Goal: Task Accomplishment & Management: Complete application form

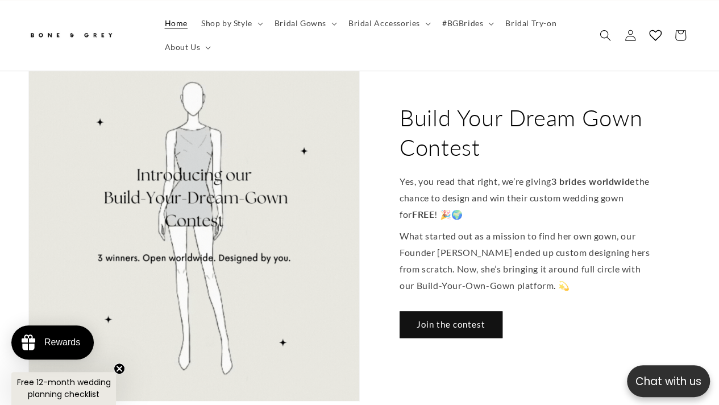
scroll to position [453, 0]
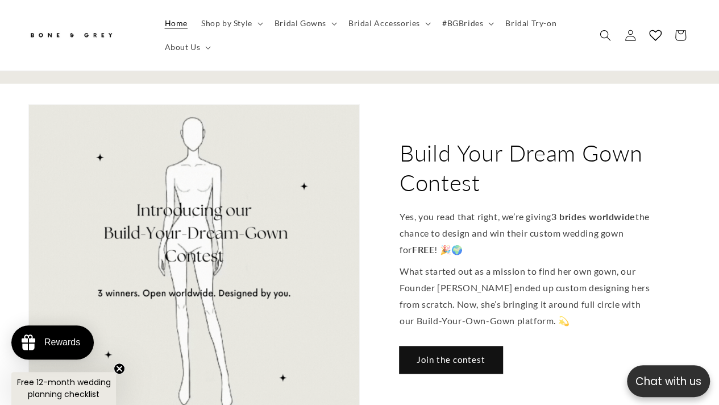
click at [449, 346] on link "Join the contest" at bounding box center [451, 359] width 103 height 27
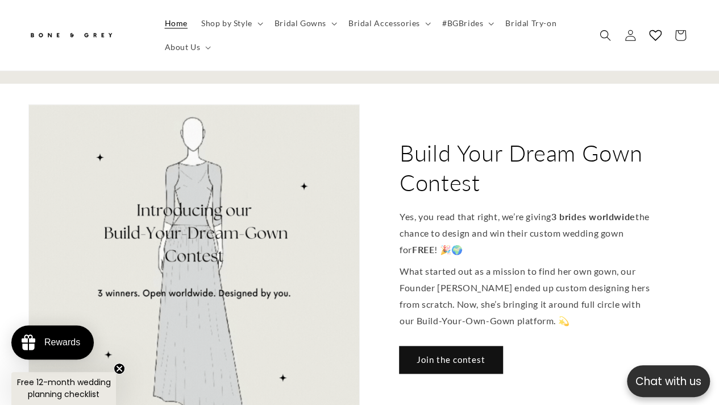
scroll to position [0, 990]
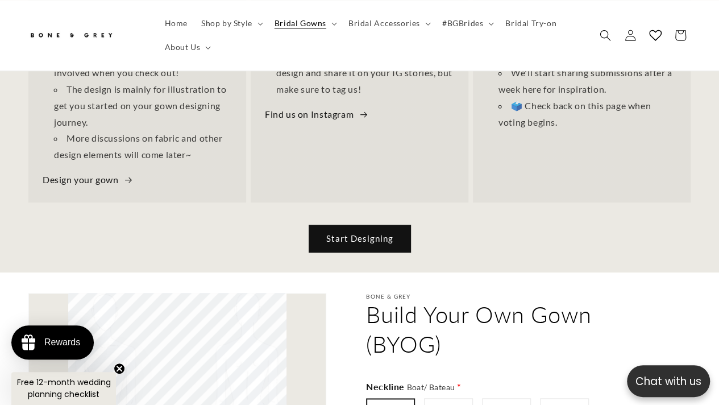
scroll to position [0, 473]
click at [395, 233] on link "Start Designing" at bounding box center [359, 238] width 101 height 27
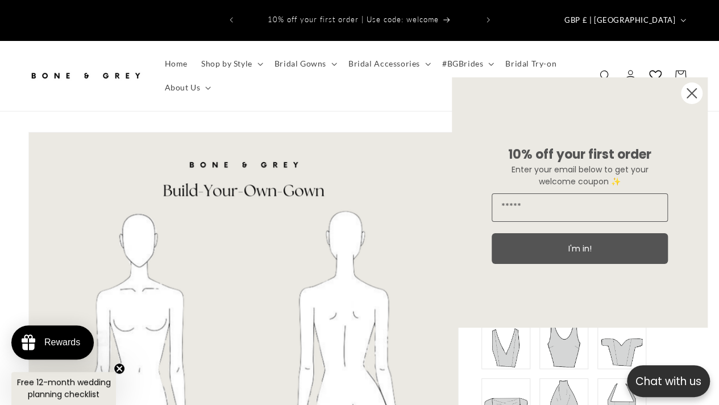
click at [694, 93] on circle "Close dialog" at bounding box center [692, 93] width 22 height 22
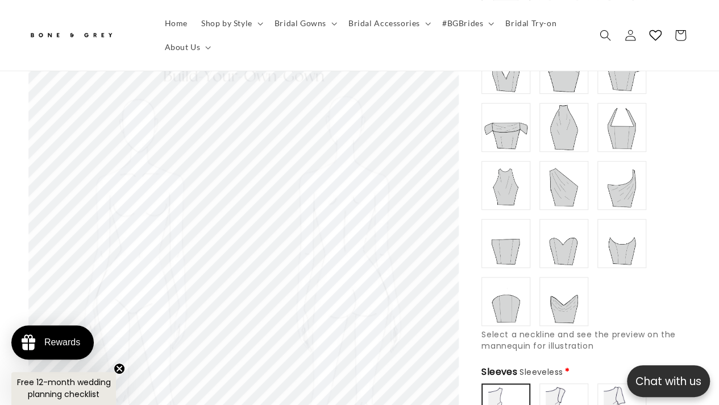
scroll to position [0, 473]
click at [556, 238] on img at bounding box center [563, 243] width 45 height 45
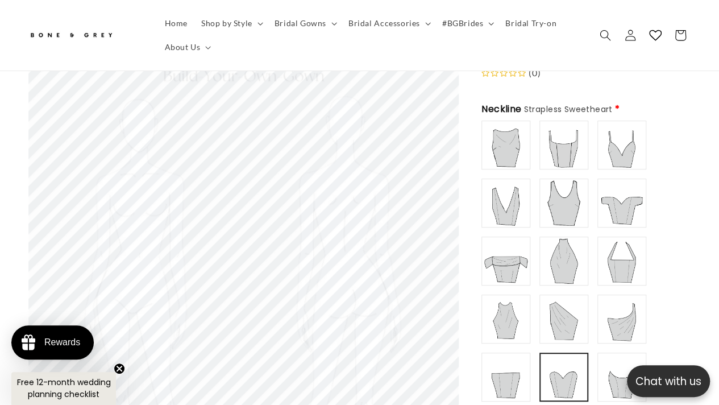
scroll to position [0, 237]
click at [506, 248] on img at bounding box center [505, 260] width 45 height 45
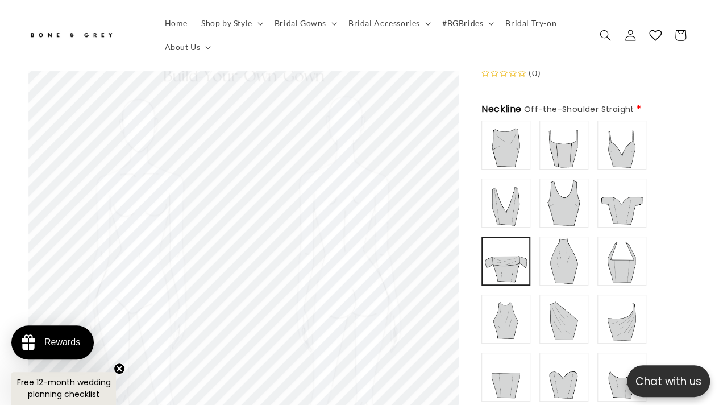
scroll to position [0, 473]
type input "**********"
click at [614, 191] on img at bounding box center [621, 202] width 45 height 45
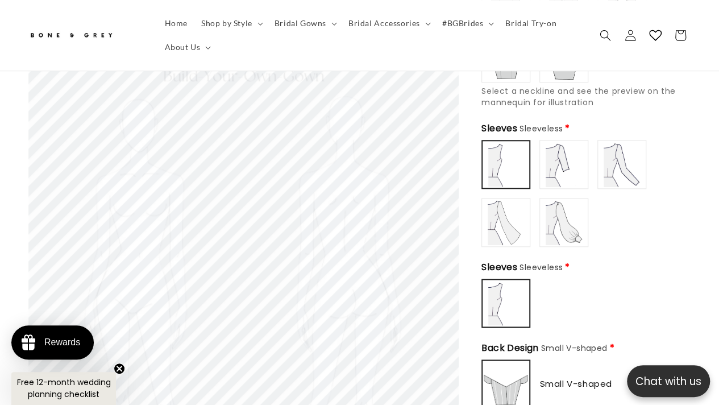
scroll to position [0, 237]
click at [553, 146] on img at bounding box center [563, 164] width 45 height 45
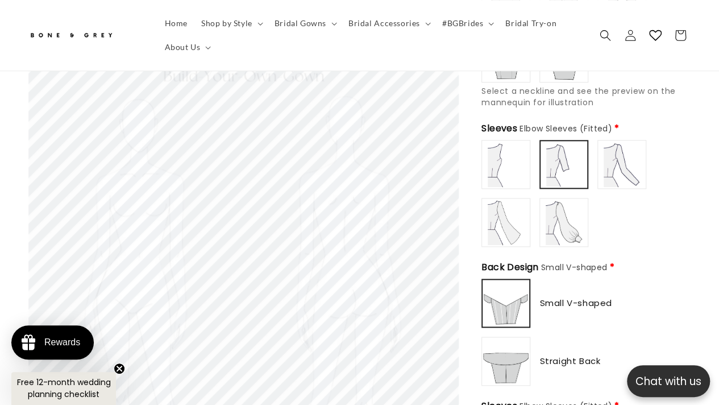
scroll to position [0, 473]
click at [578, 204] on img at bounding box center [563, 222] width 45 height 45
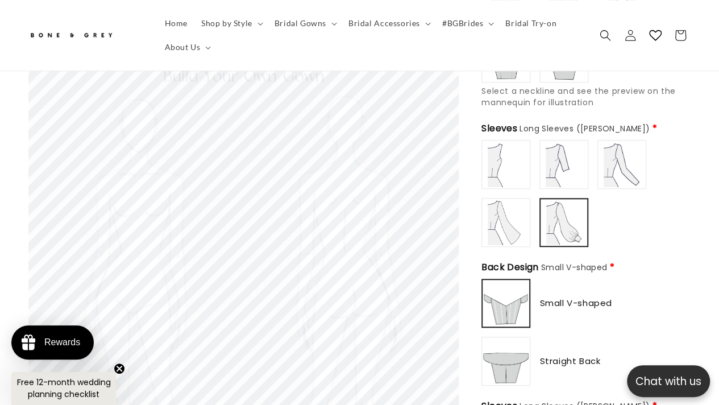
click at [499, 142] on img at bounding box center [505, 164] width 45 height 45
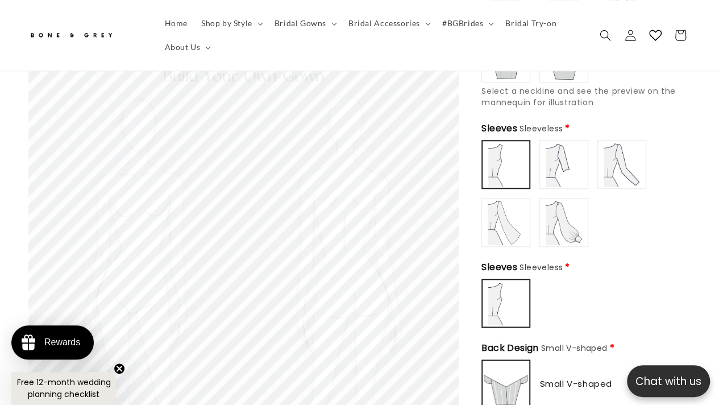
click at [611, 146] on img at bounding box center [621, 164] width 45 height 45
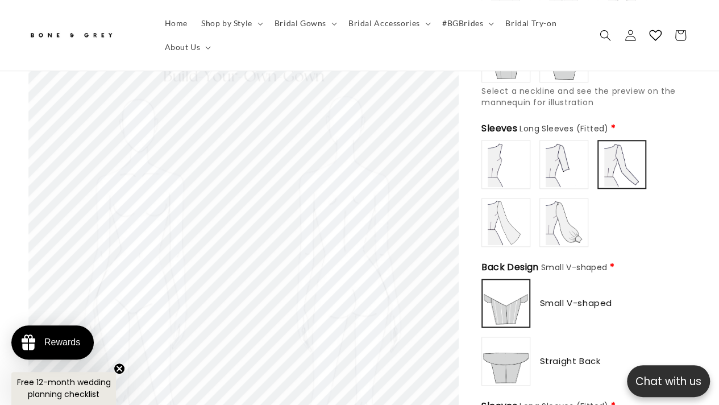
click at [500, 201] on img at bounding box center [505, 222] width 45 height 45
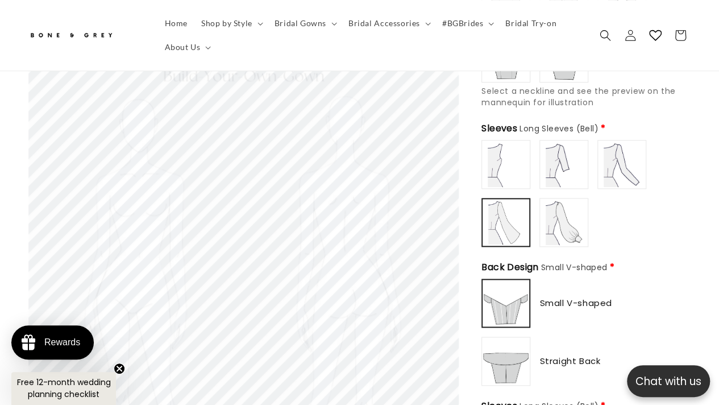
type input "**********"
click at [498, 151] on img at bounding box center [505, 164] width 45 height 45
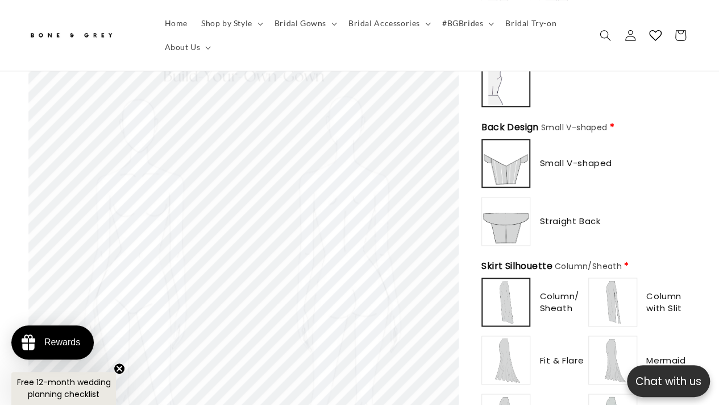
scroll to position [752, 0]
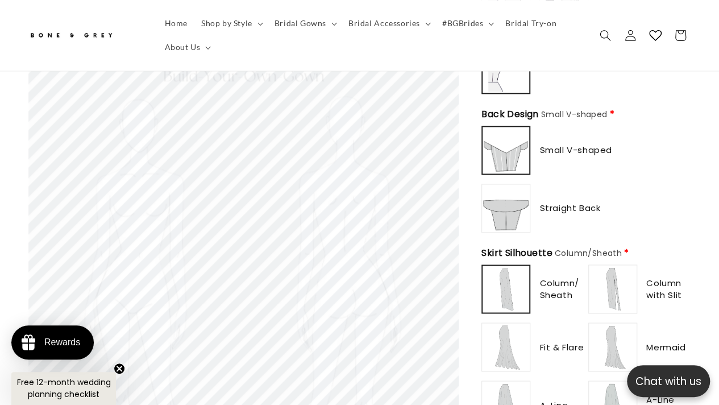
click at [496, 206] on img at bounding box center [505, 207] width 45 height 45
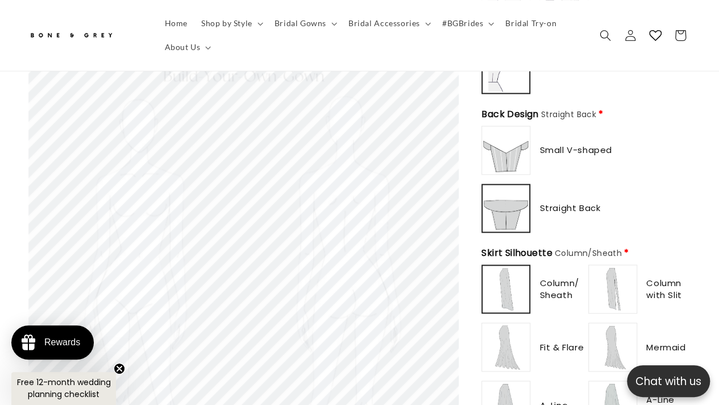
scroll to position [0, 473]
click at [501, 143] on img at bounding box center [505, 149] width 45 height 45
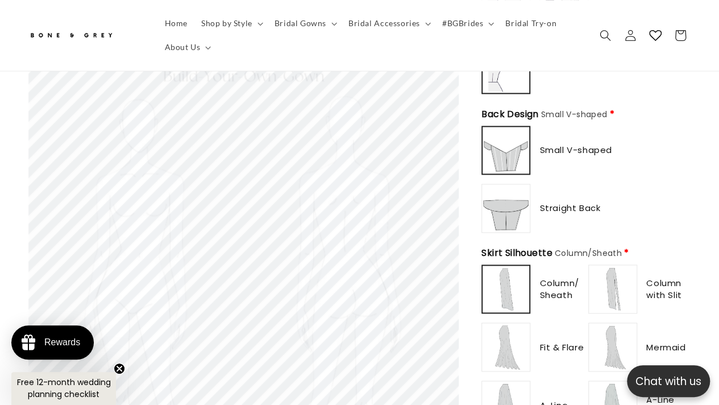
type input "**********"
click at [500, 197] on img at bounding box center [505, 207] width 45 height 45
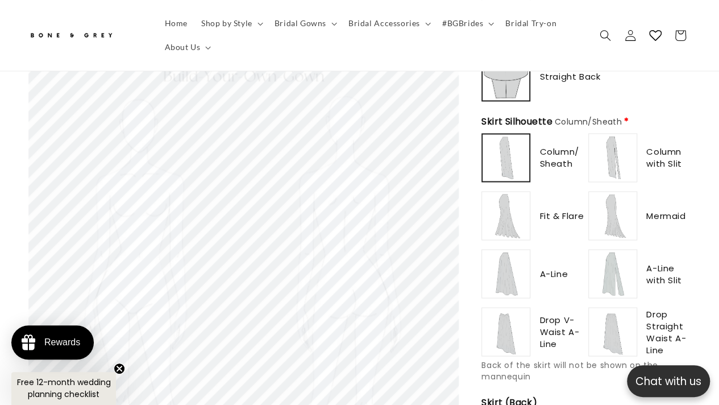
scroll to position [0, 237]
click at [503, 322] on img at bounding box center [505, 331] width 45 height 45
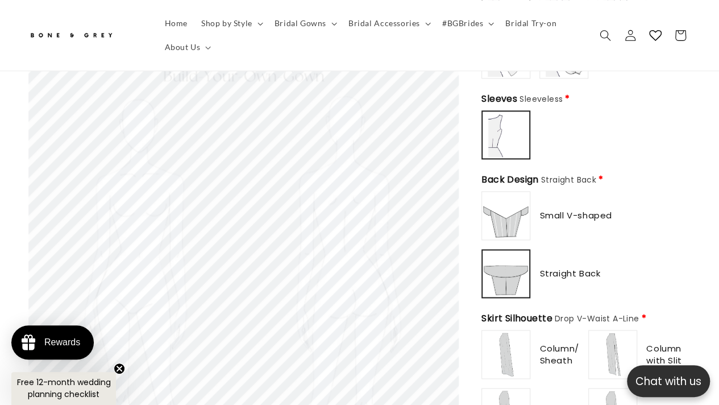
scroll to position [0, 0]
click at [119, 369] on icon "Close teaser" at bounding box center [119, 368] width 5 height 5
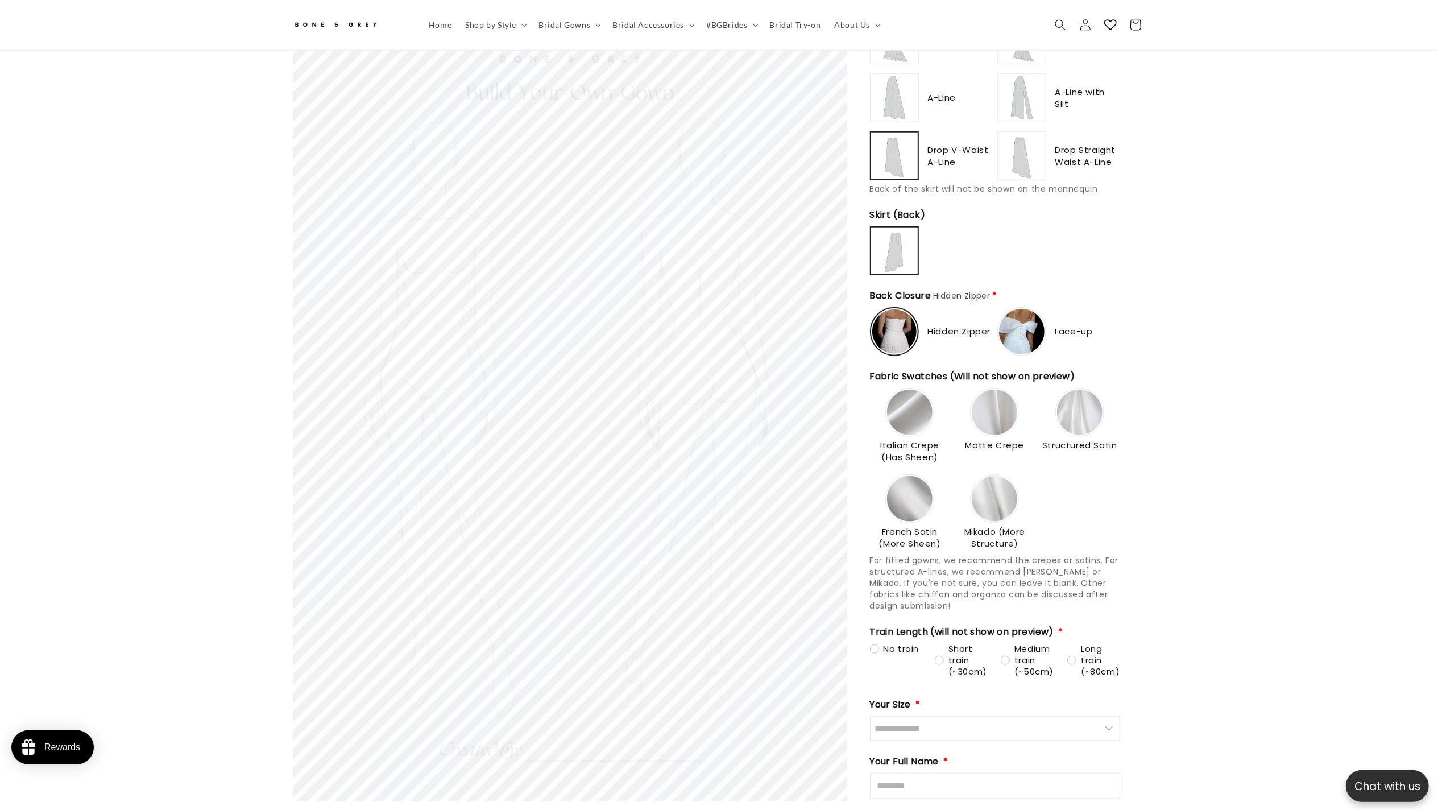
drag, startPoint x: 673, startPoint y: 0, endPoint x: 999, endPoint y: 213, distance: 389.1
click at [719, 213] on div "**********" at bounding box center [995, 241] width 250 height 67
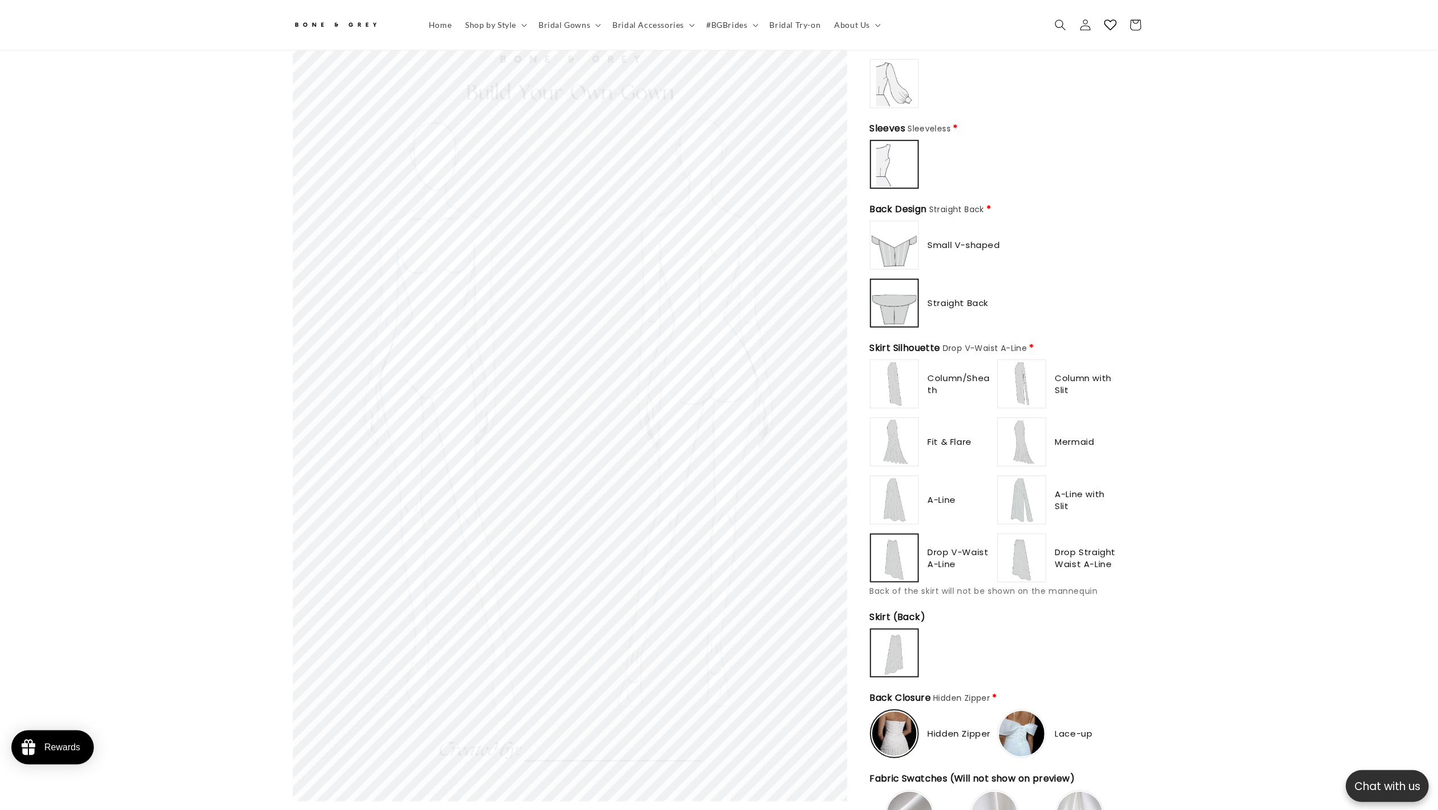
scroll to position [562, 0]
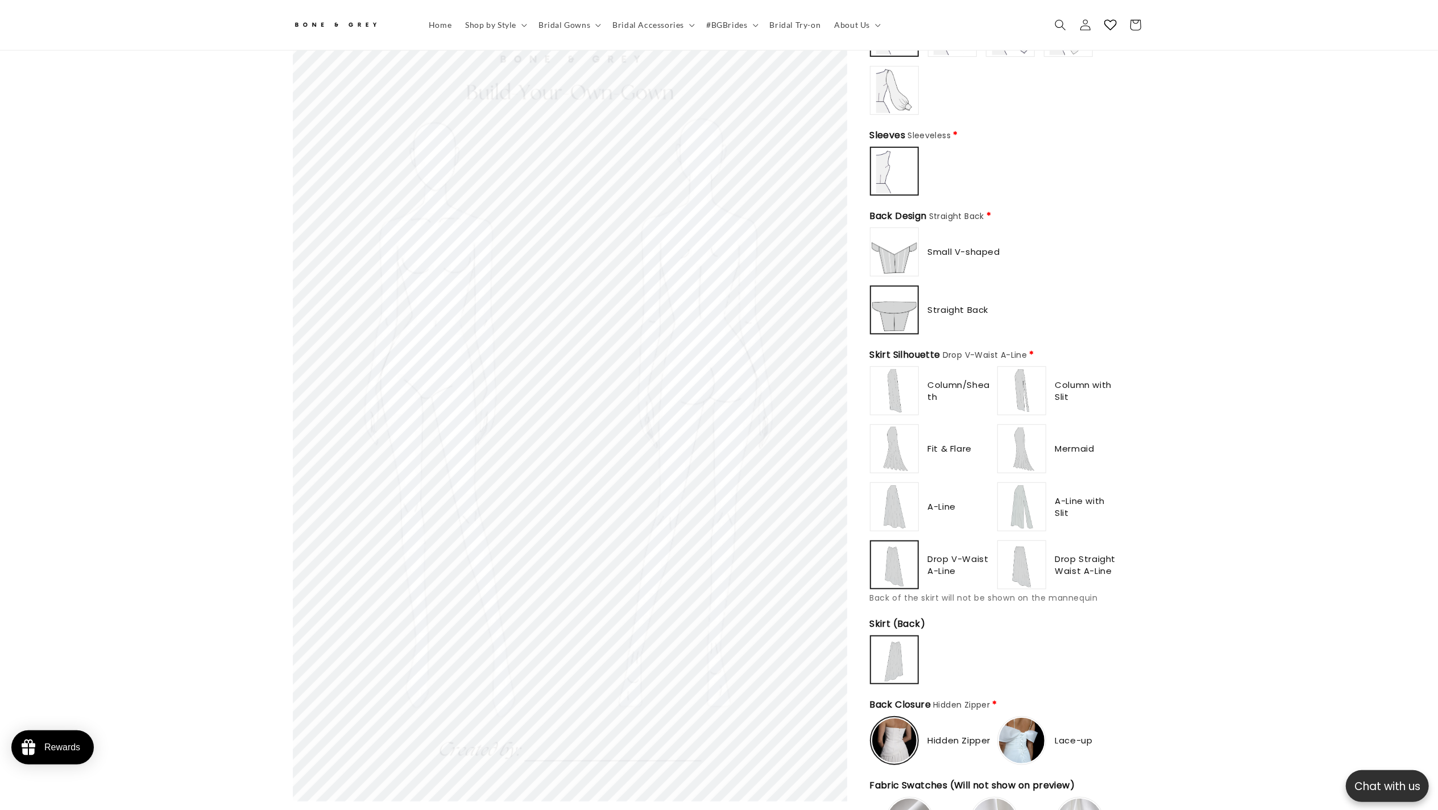
click at [719, 404] on img at bounding box center [1021, 506] width 45 height 45
click at [719, 404] on img at bounding box center [1021, 448] width 45 height 45
click at [719, 404] on img at bounding box center [894, 448] width 45 height 45
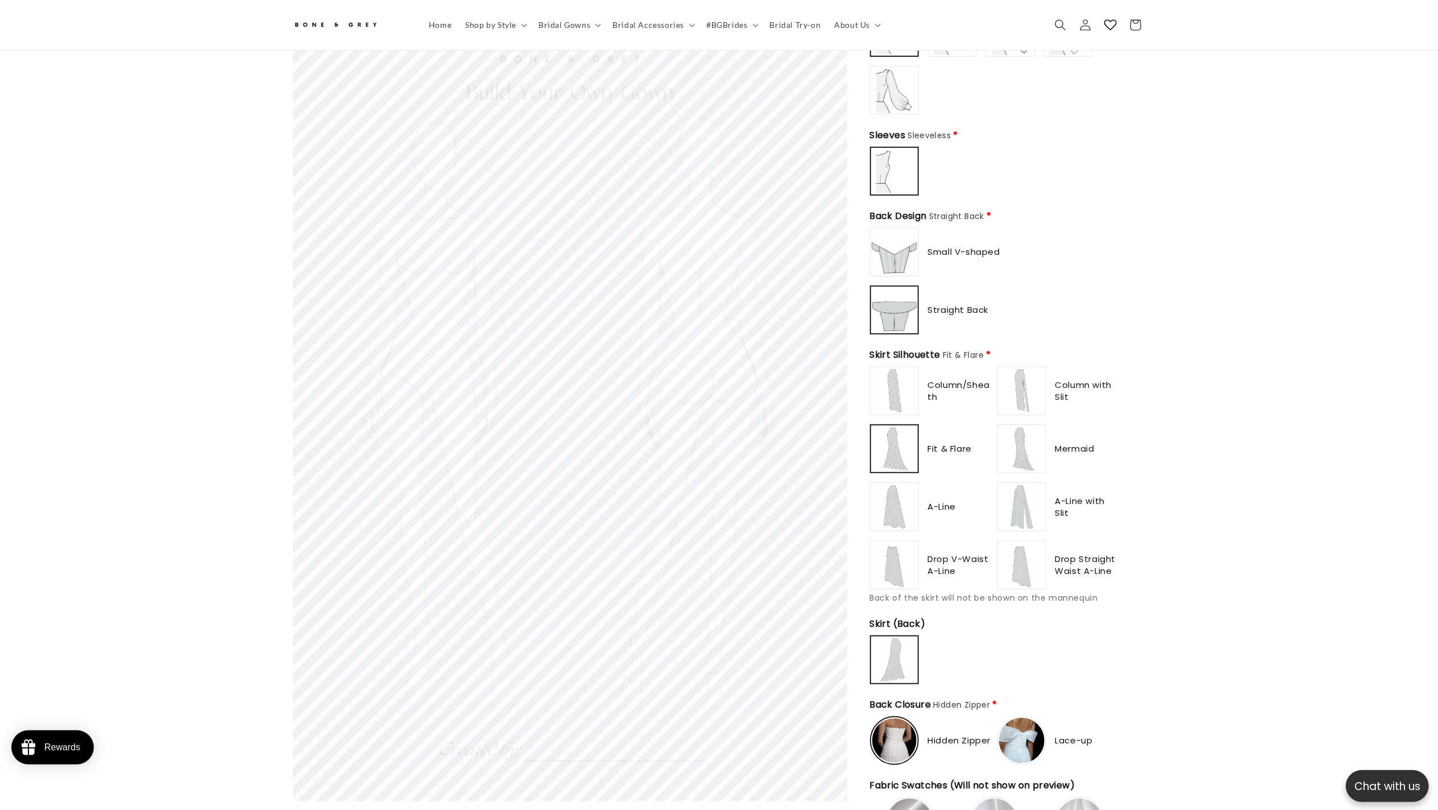
click at [719, 404] on img at bounding box center [1021, 448] width 45 height 45
click at [719, 404] on img at bounding box center [894, 448] width 45 height 45
click at [719, 404] on img at bounding box center [894, 506] width 45 height 45
click at [719, 404] on img at bounding box center [1021, 564] width 45 height 45
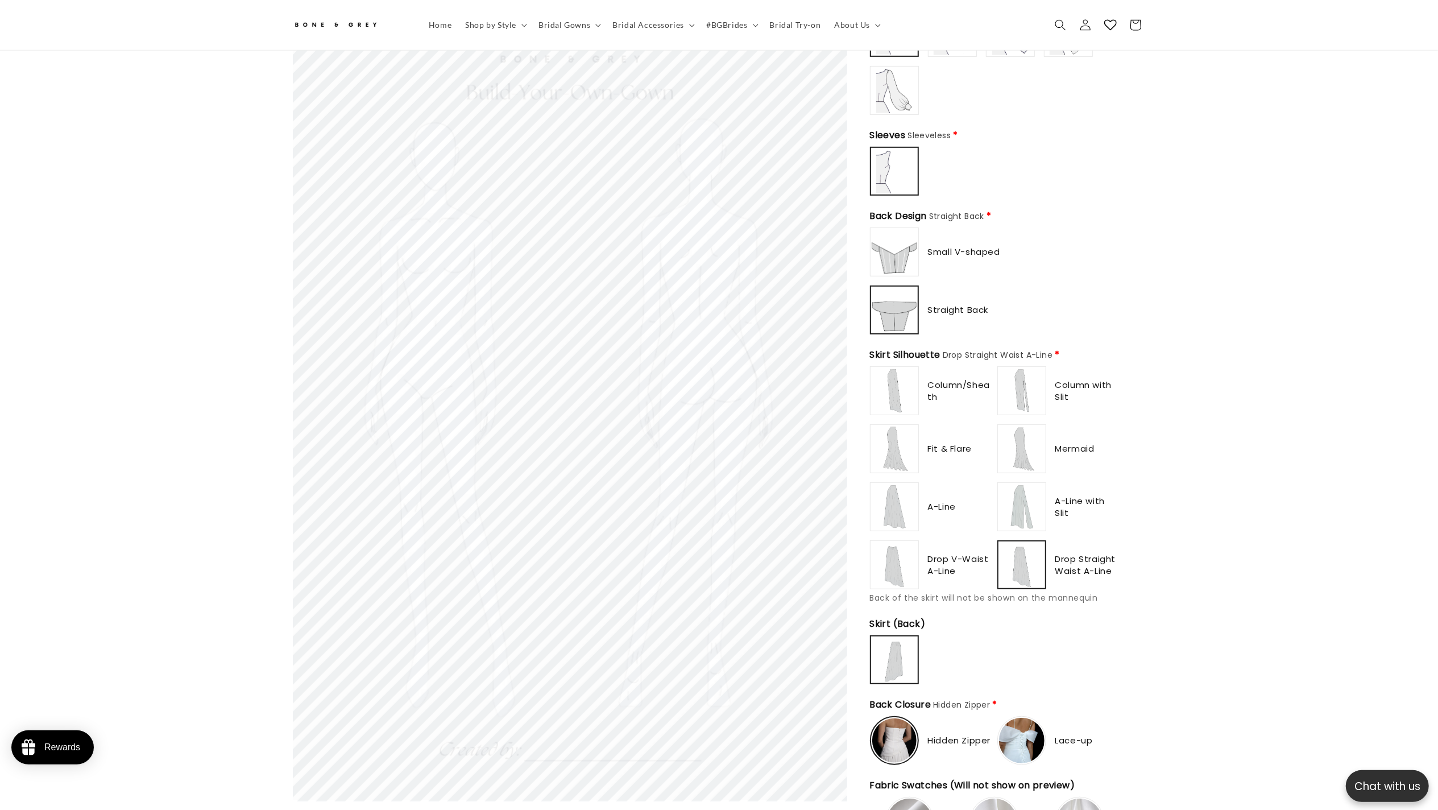
type input "**********"
click at [719, 404] on img at bounding box center [1021, 506] width 45 height 45
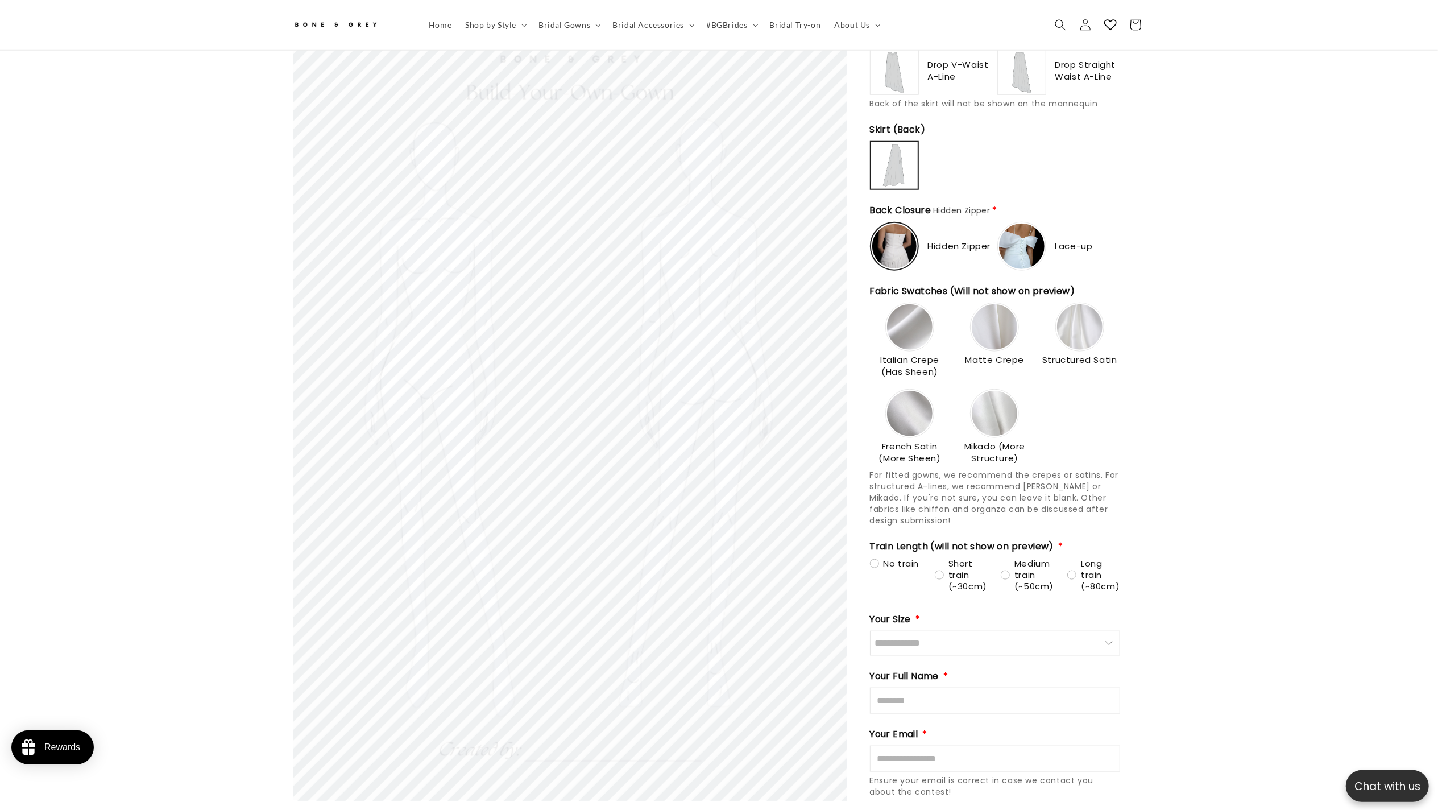
scroll to position [0, 0]
click at [719, 241] on img at bounding box center [894, 246] width 44 height 44
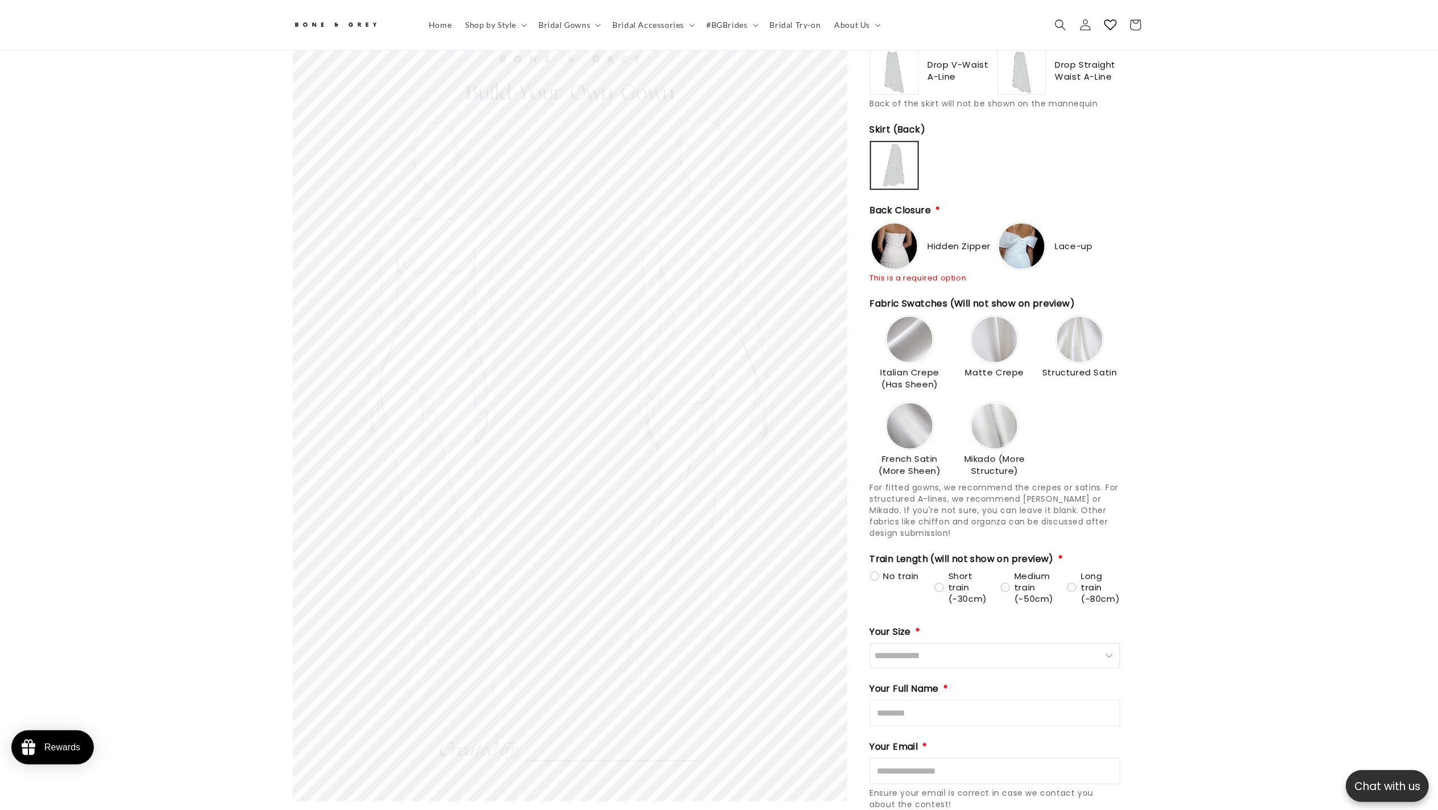
scroll to position [0, 313]
type input "**********"
click at [719, 242] on img at bounding box center [894, 245] width 45 height 45
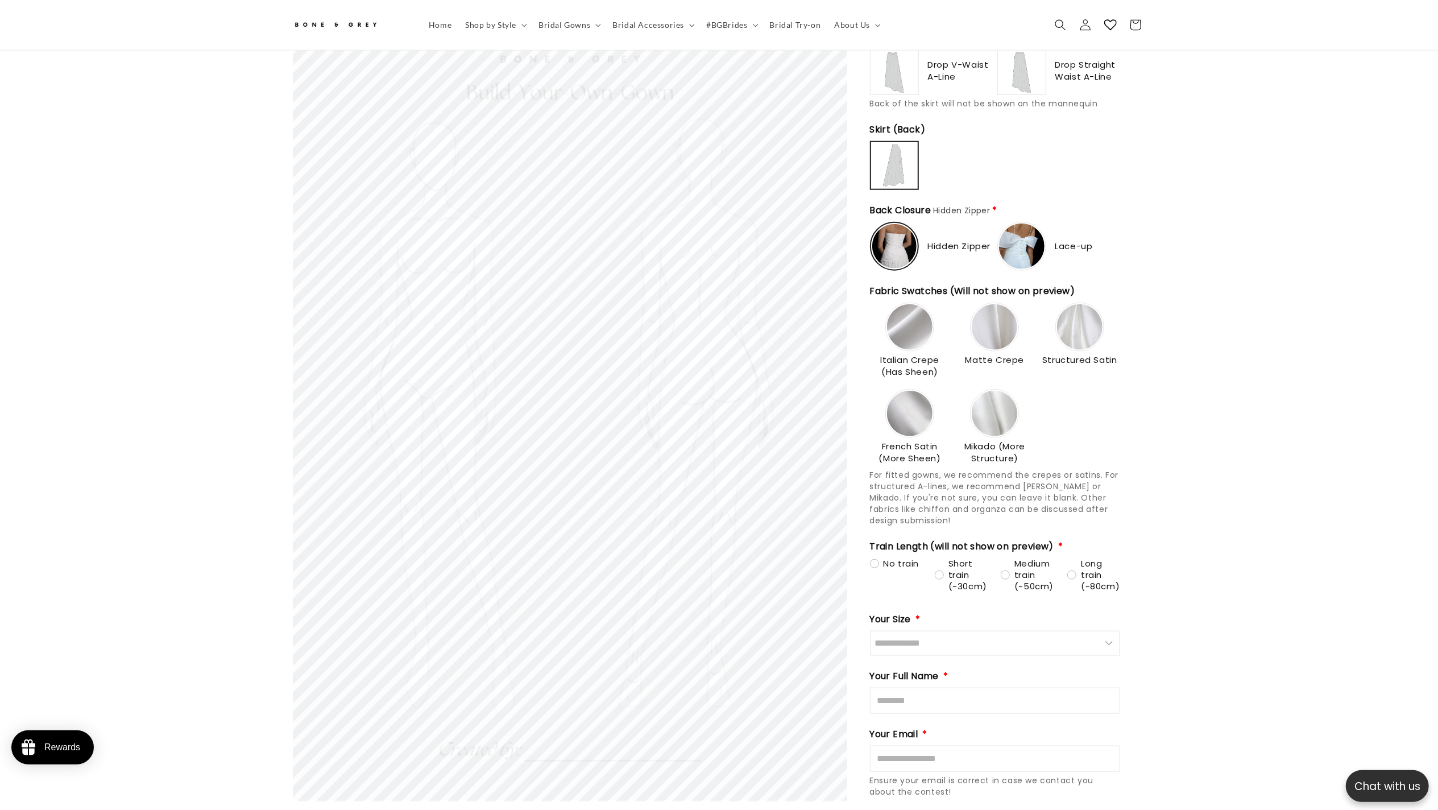
scroll to position [0, 626]
click at [719, 155] on img at bounding box center [894, 165] width 44 height 44
type input "******"
click at [719, 154] on img at bounding box center [894, 165] width 45 height 45
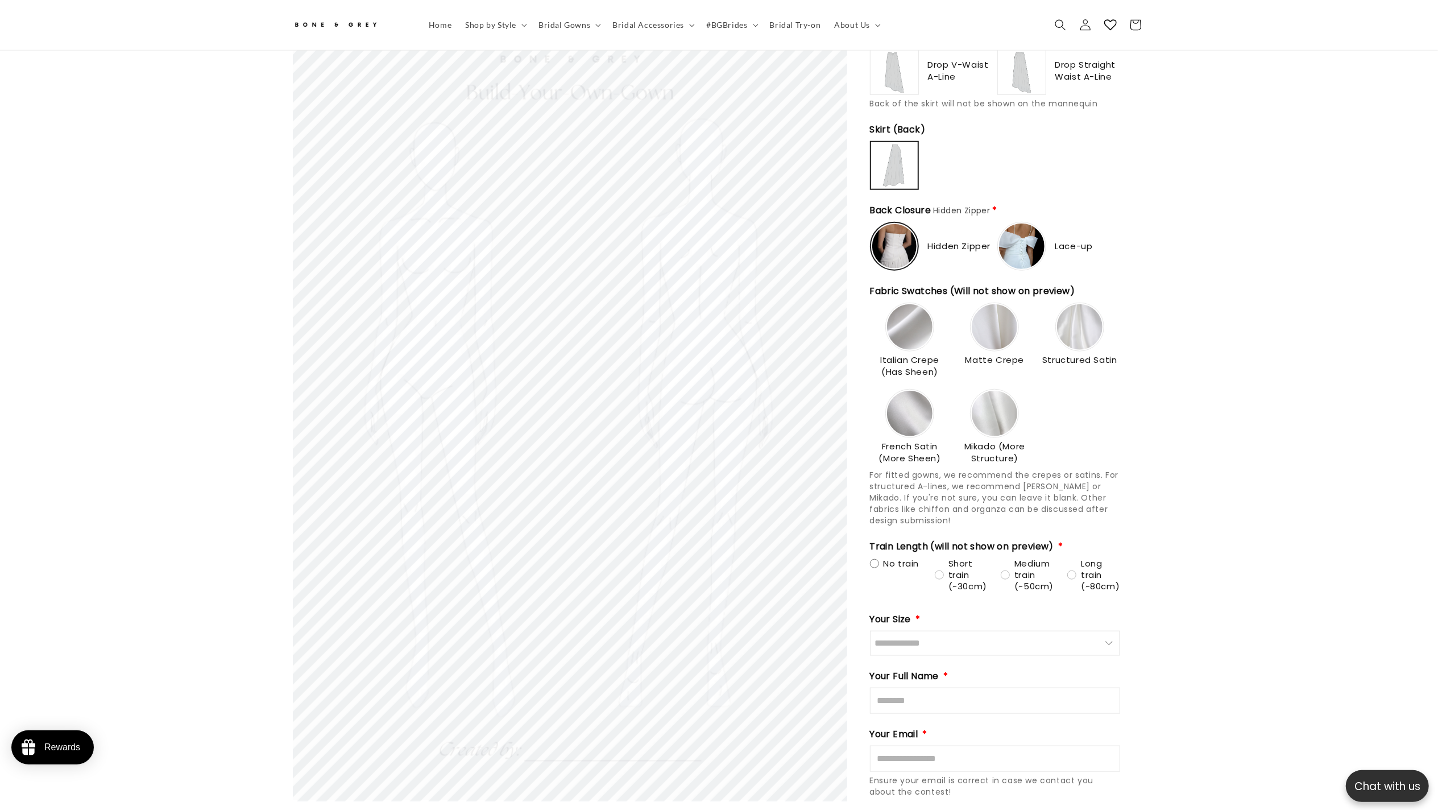
type input "********"
click at [719, 404] on div "No train" at bounding box center [894, 563] width 49 height 11
type input "**********"
click at [719, 318] on img at bounding box center [994, 326] width 45 height 45
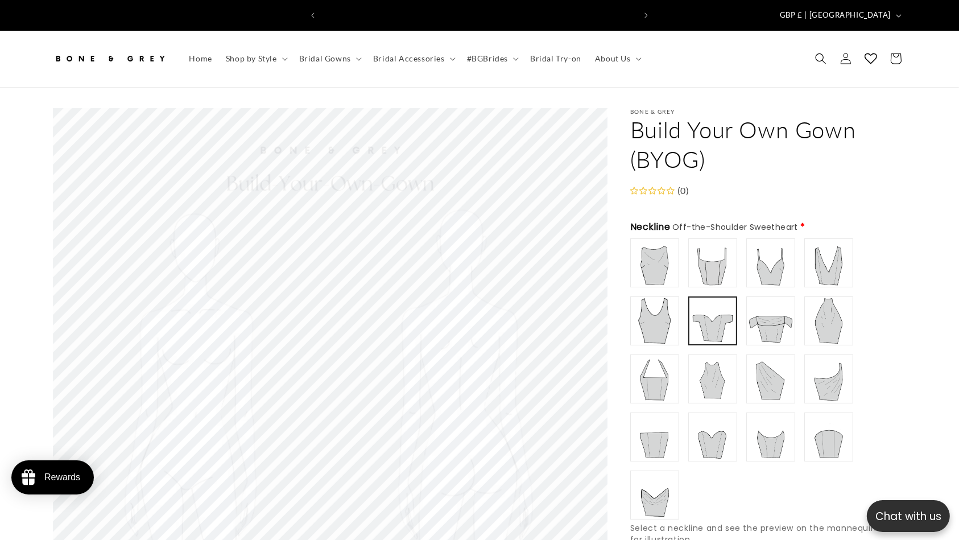
scroll to position [0, 0]
drag, startPoint x: 1423, startPoint y: 0, endPoint x: 384, endPoint y: 49, distance: 1039.6
click at [394, 53] on span "Bridal Accessories" at bounding box center [409, 58] width 72 height 10
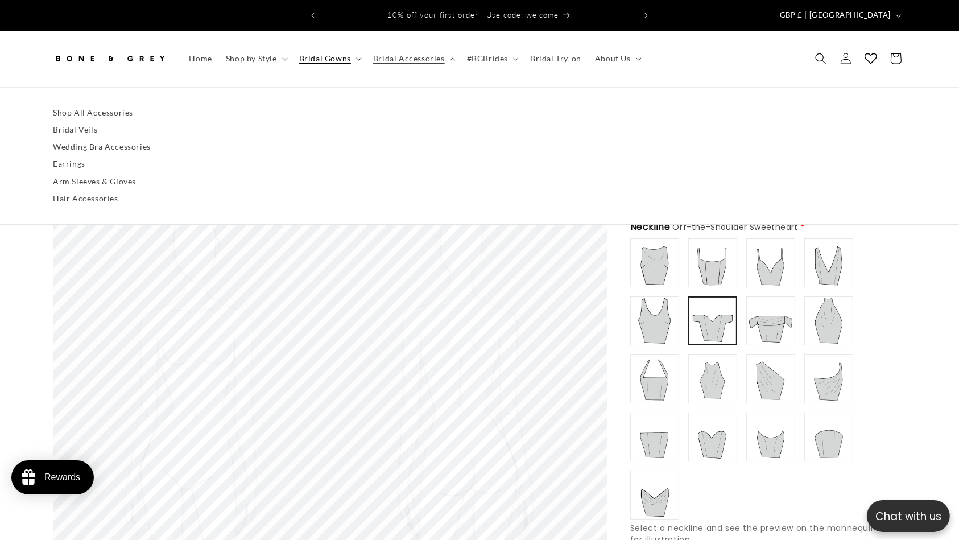
click at [319, 53] on span "Bridal Gowns" at bounding box center [325, 58] width 52 height 10
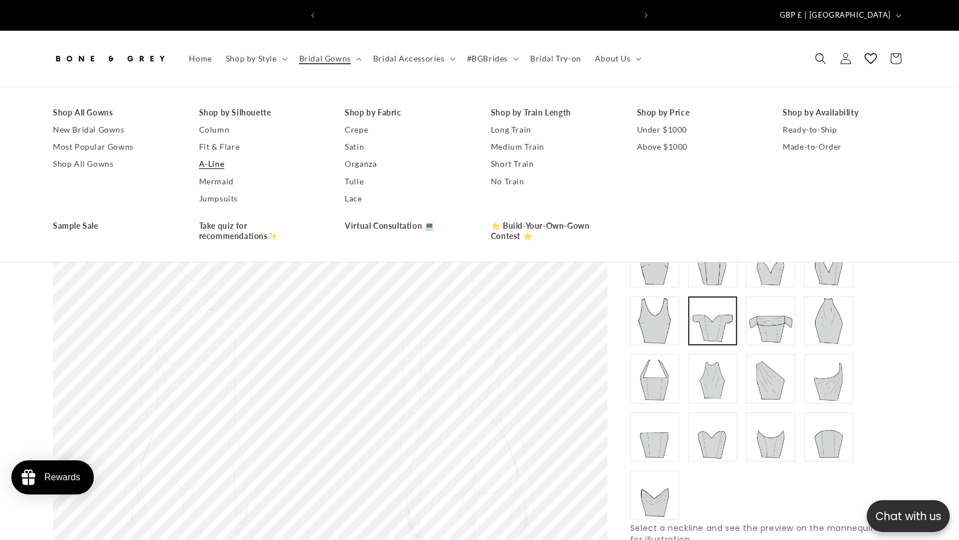
scroll to position [0, 313]
click at [216, 155] on link "A-Line" at bounding box center [260, 163] width 123 height 17
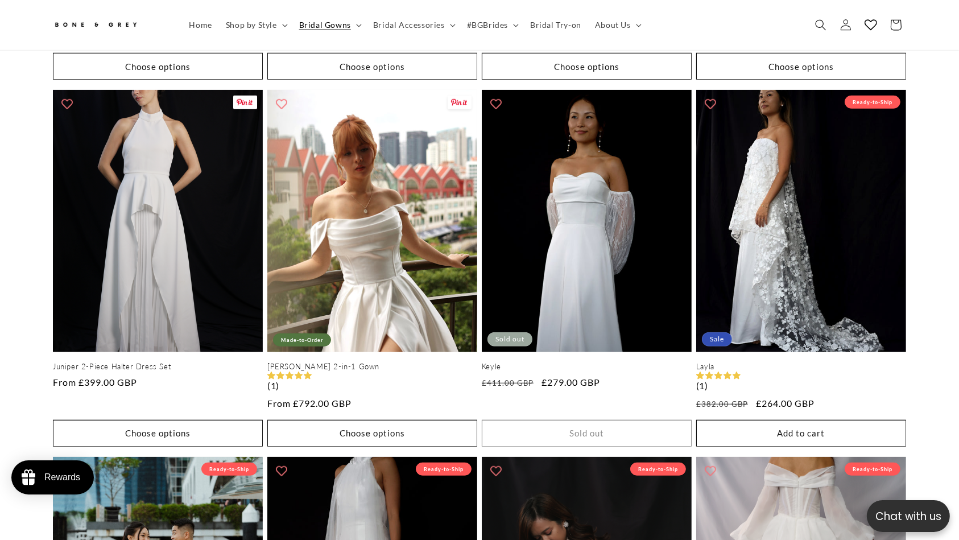
scroll to position [0, 625]
